Goal: Find contact information: Find contact information

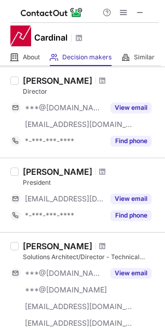
scroll to position [520, 0]
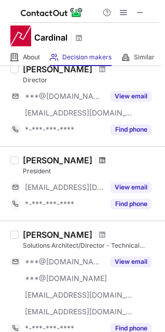
click at [99, 159] on span at bounding box center [102, 160] width 6 height 8
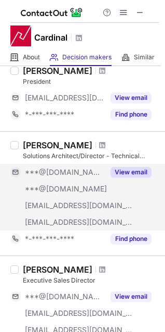
scroll to position [728, 0]
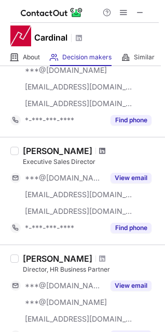
click at [106, 151] on span at bounding box center [102, 151] width 6 height 8
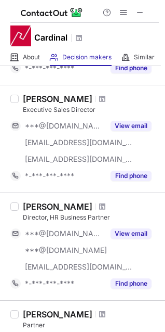
scroll to position [832, 0]
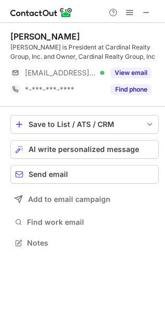
scroll to position [236, 165]
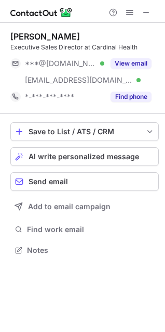
scroll to position [243, 165]
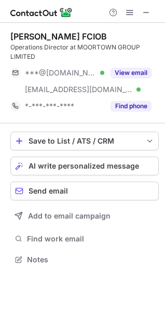
scroll to position [252, 165]
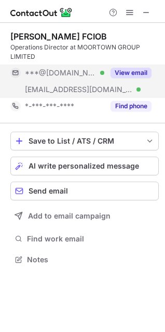
click at [142, 70] on button "View email" at bounding box center [131, 73] width 41 height 10
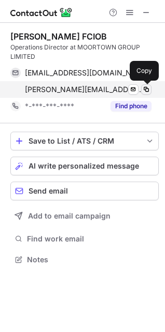
click at [148, 89] on span at bounding box center [146, 89] width 8 height 8
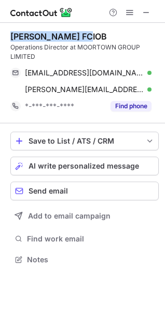
drag, startPoint x: 75, startPoint y: 34, endPoint x: 4, endPoint y: 35, distance: 71.8
click at [4, 35] on div "Richard Mitchell FCIOB Operations Director at MOORTOWN GROUP LIMITED richmitch6…" at bounding box center [82, 149] width 165 height 252
copy div "Richard Mitchell"
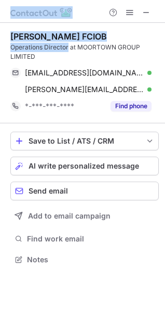
drag, startPoint x: 68, startPoint y: 49, endPoint x: -3, endPoint y: 50, distance: 71.2
click at [0, 50] on html "Richard Mitchell FCIOB Operations Director at MOORTOWN GROUP LIMITED richmitch6…" at bounding box center [82, 166] width 165 height 332
copy div "Richard Mitchell FCIOB Operations Director"
click at [54, 46] on div "Operations Director at MOORTOWN GROUP LIMITED" at bounding box center [84, 52] width 149 height 19
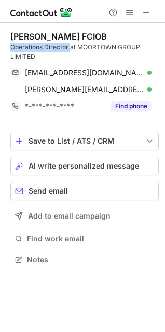
drag, startPoint x: 69, startPoint y: 47, endPoint x: 8, endPoint y: 47, distance: 60.8
click at [8, 47] on div "Richard Mitchell FCIOB Operations Director at MOORTOWN GROUP LIMITED richmitch6…" at bounding box center [82, 149] width 165 height 252
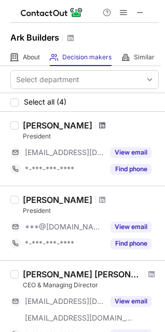
click at [99, 127] on span at bounding box center [102, 125] width 6 height 8
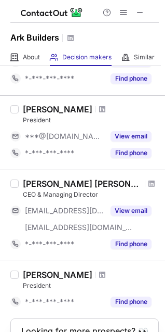
scroll to position [156, 0]
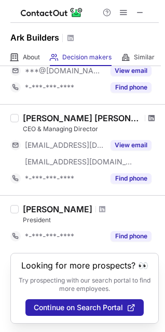
click at [149, 115] on span at bounding box center [152, 118] width 6 height 8
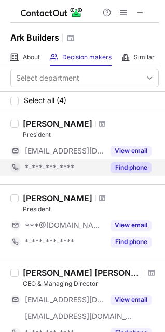
scroll to position [0, 0]
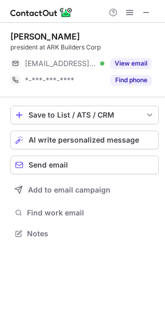
scroll to position [226, 165]
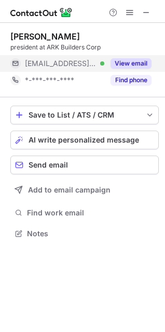
click at [134, 67] on button "View email" at bounding box center [131, 63] width 41 height 10
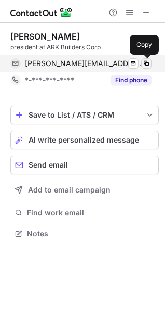
click at [150, 60] on span at bounding box center [146, 63] width 8 height 8
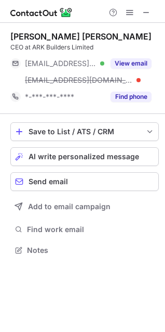
scroll to position [243, 165]
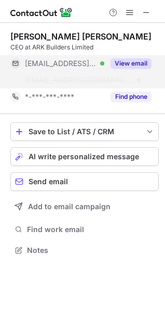
click at [135, 62] on button "View email" at bounding box center [131, 63] width 41 height 10
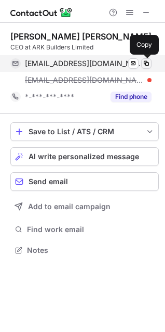
click at [149, 62] on span at bounding box center [146, 63] width 8 height 8
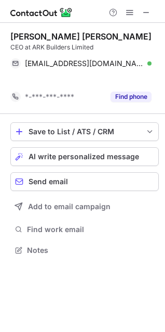
scroll to position [226, 165]
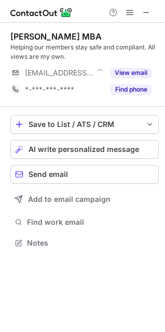
scroll to position [236, 165]
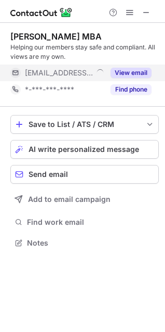
click at [121, 68] on button "View email" at bounding box center [131, 73] width 41 height 10
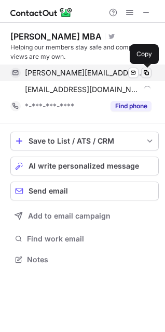
click at [147, 71] on span at bounding box center [146, 73] width 8 height 8
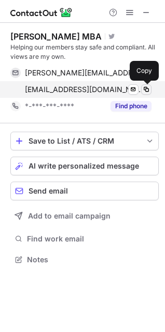
click at [147, 88] on span at bounding box center [146, 89] width 8 height 8
